Goal: Find specific page/section: Locate a particular part of the current website

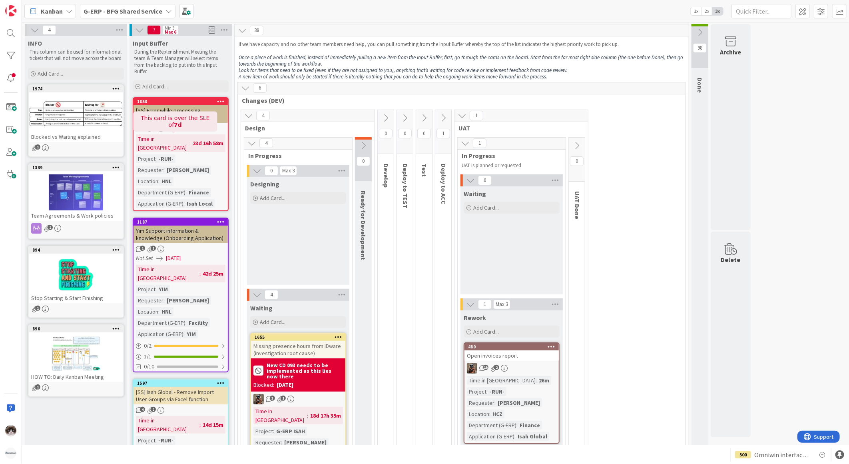
click at [190, 125] on div "1 3" at bounding box center [181, 128] width 94 height 7
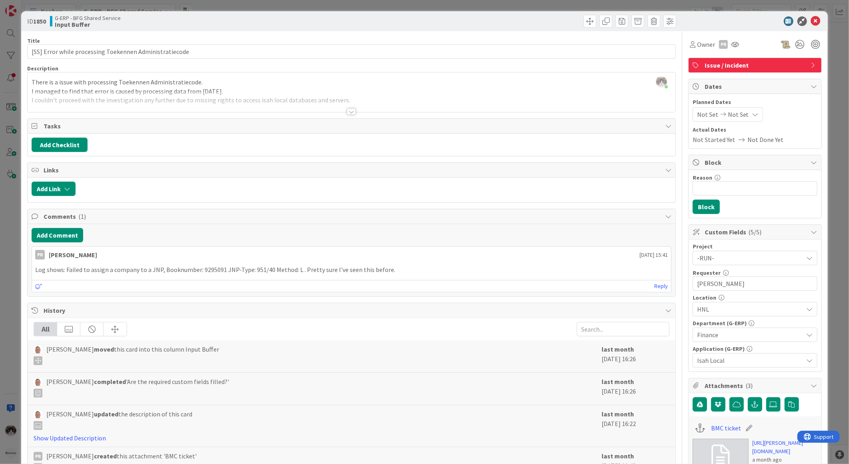
click at [348, 116] on div "Title 55 / 128 [SS] Error while processing Toekennen Administratiecode Descript…" at bounding box center [351, 444] width 649 height 827
click at [347, 110] on div at bounding box center [351, 111] width 9 height 6
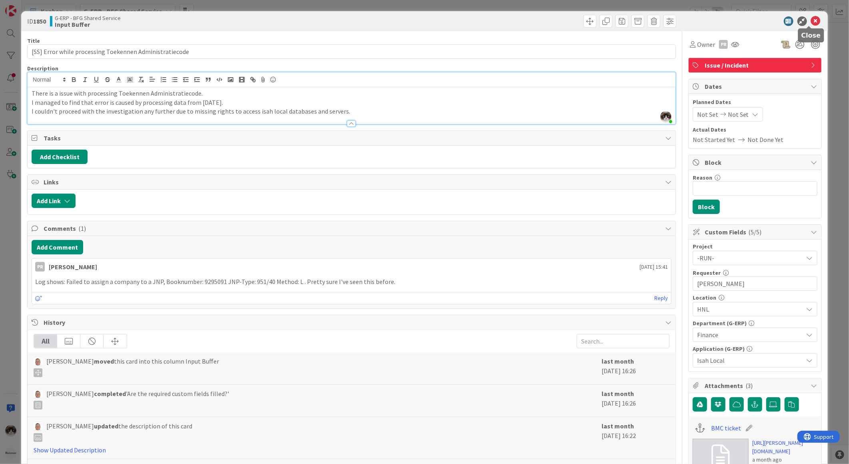
click at [813, 22] on icon at bounding box center [816, 21] width 10 height 10
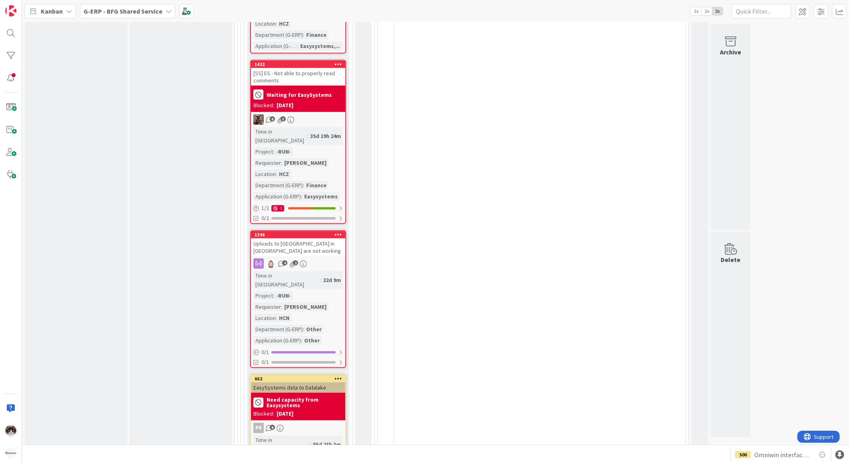
scroll to position [4140, 0]
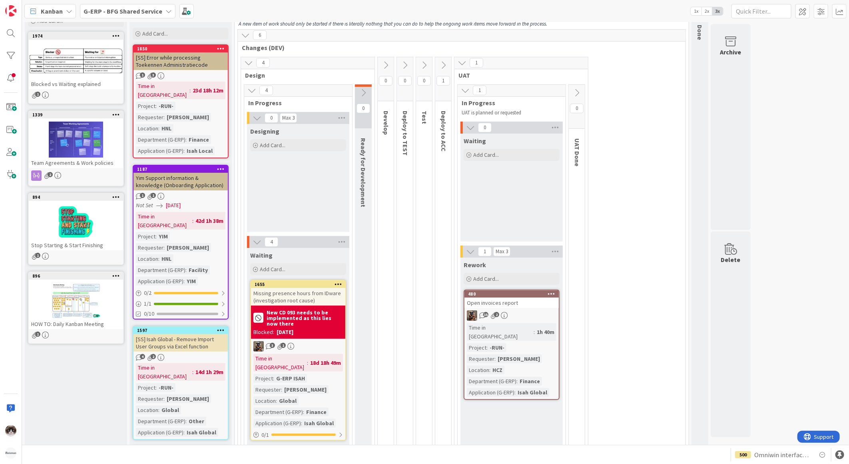
scroll to position [0, 0]
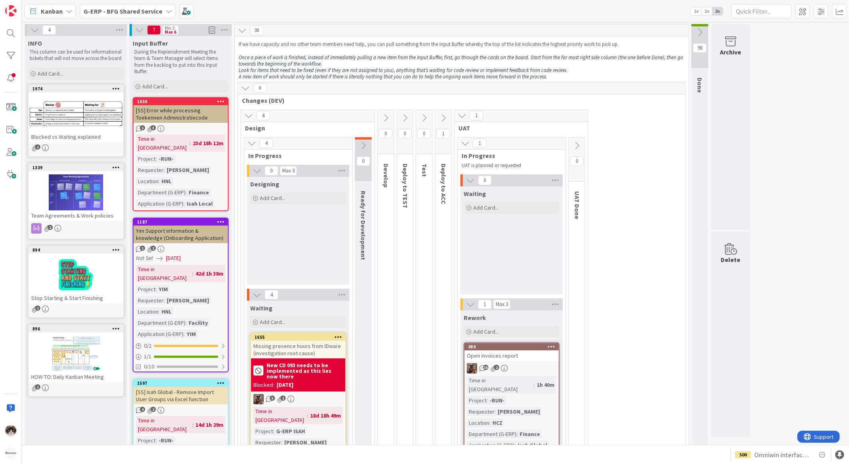
click at [551, 377] on div "Time in Column : 1h 40m Project : -RUN- Requester : [PERSON_NAME] Location : HC…" at bounding box center [512, 413] width 90 height 74
